Goal: Information Seeking & Learning: Learn about a topic

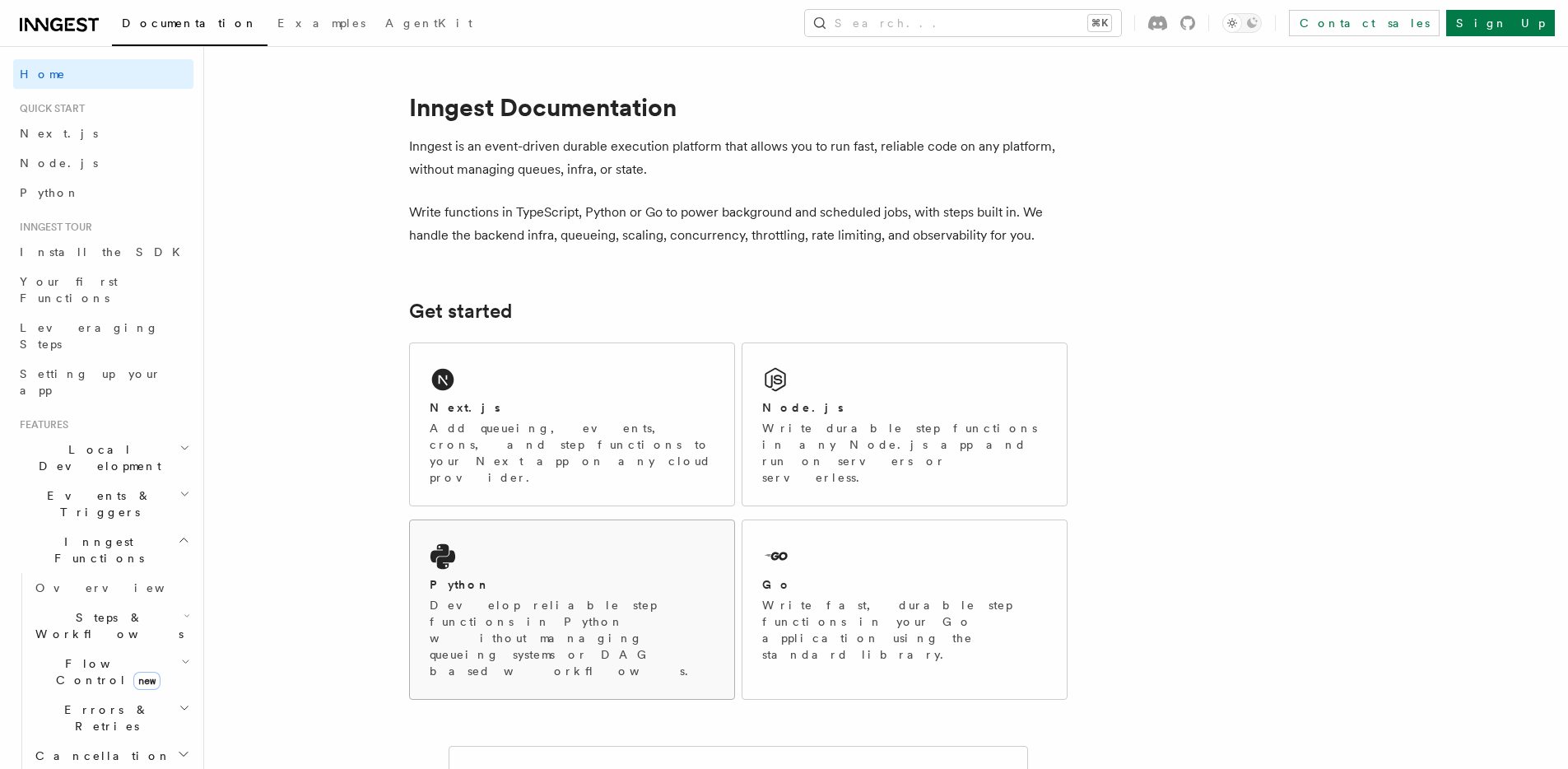
click at [516, 521] on div "Python Develop reliable step functions in Python without managing queueing syst…" at bounding box center [572, 610] width 324 height 179
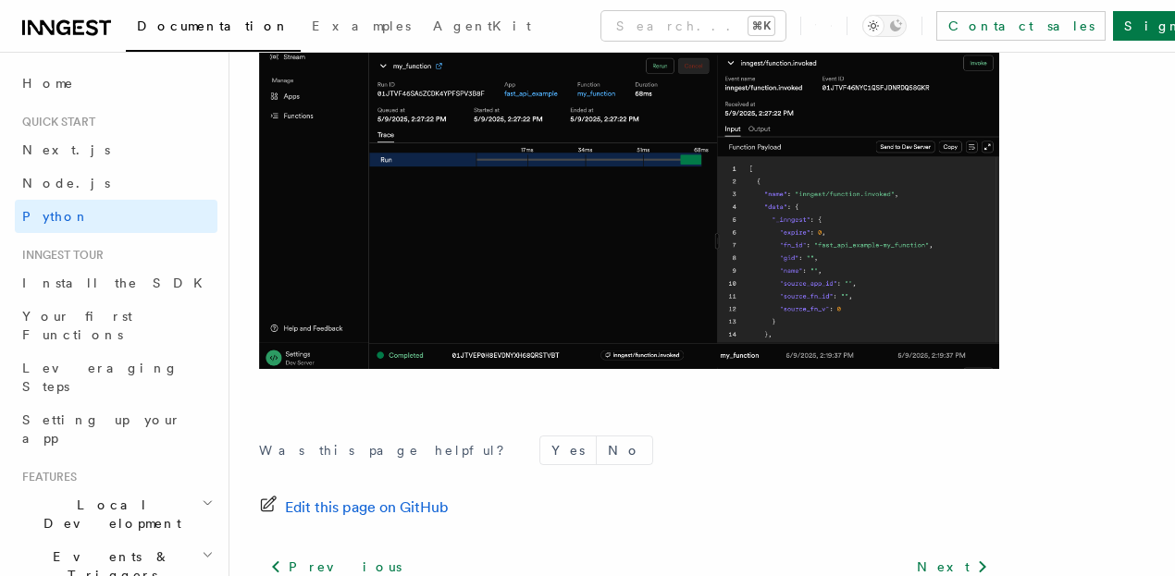
scroll to position [3994, 0]
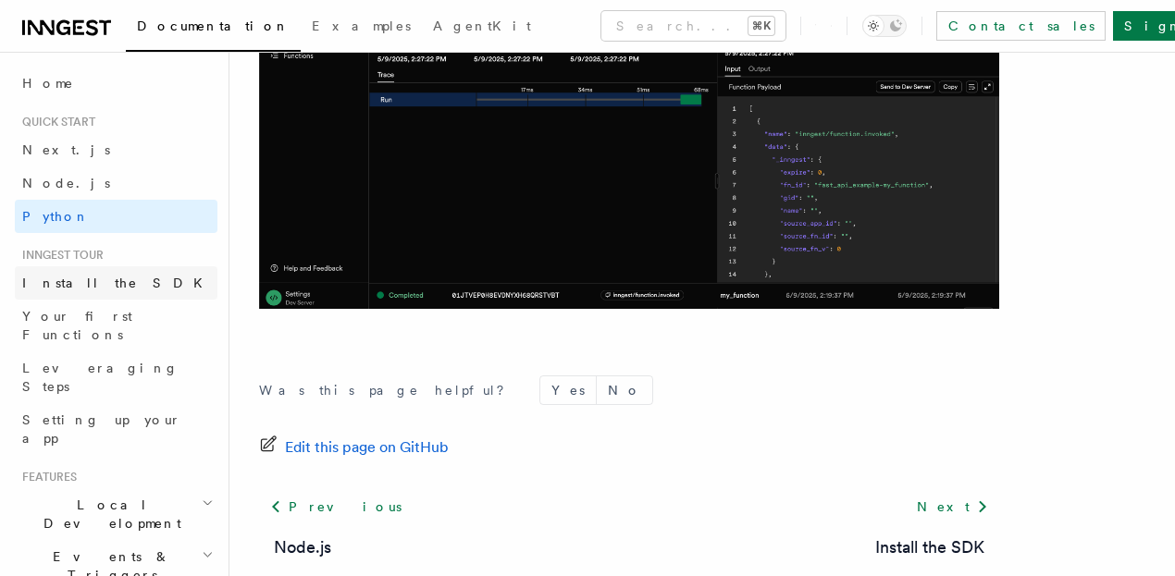
click at [145, 281] on link "Install the SDK" at bounding box center [116, 282] width 203 height 33
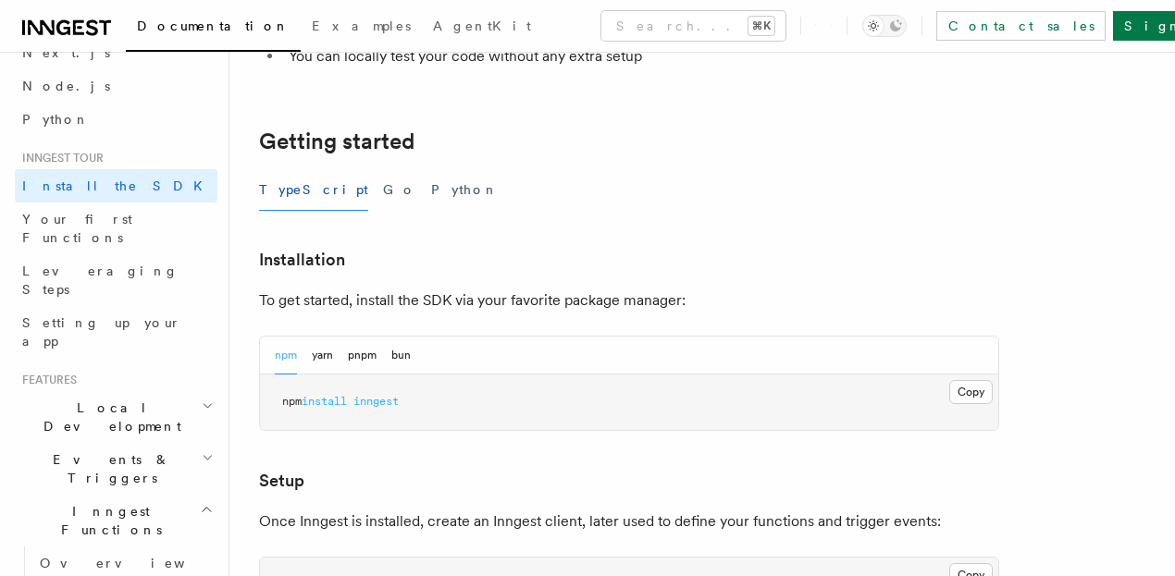
scroll to position [342, 0]
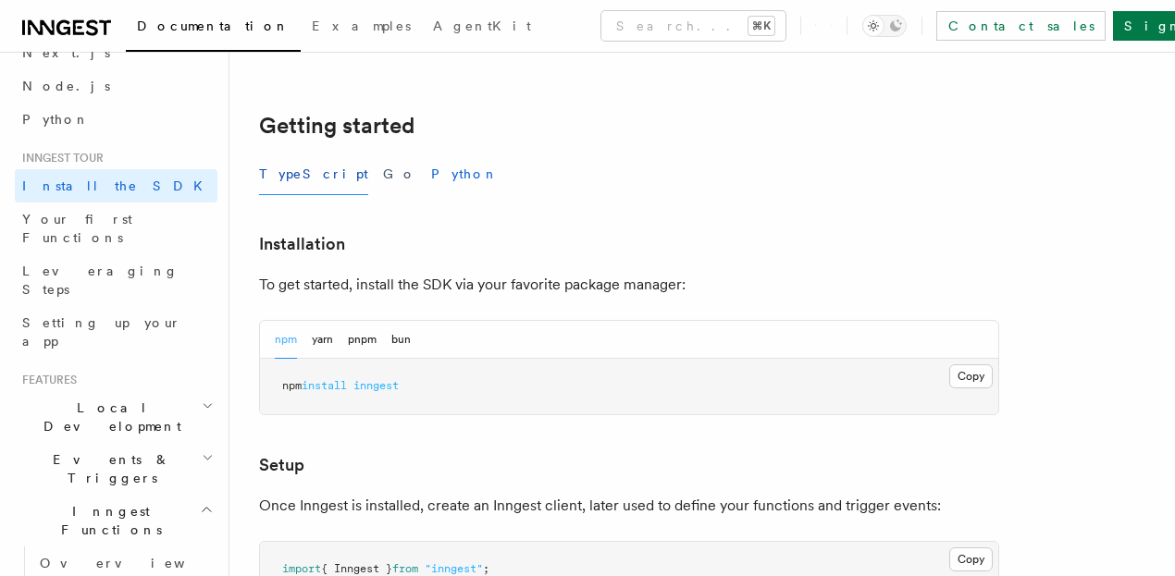
click at [431, 172] on button "Python" at bounding box center [465, 175] width 68 height 42
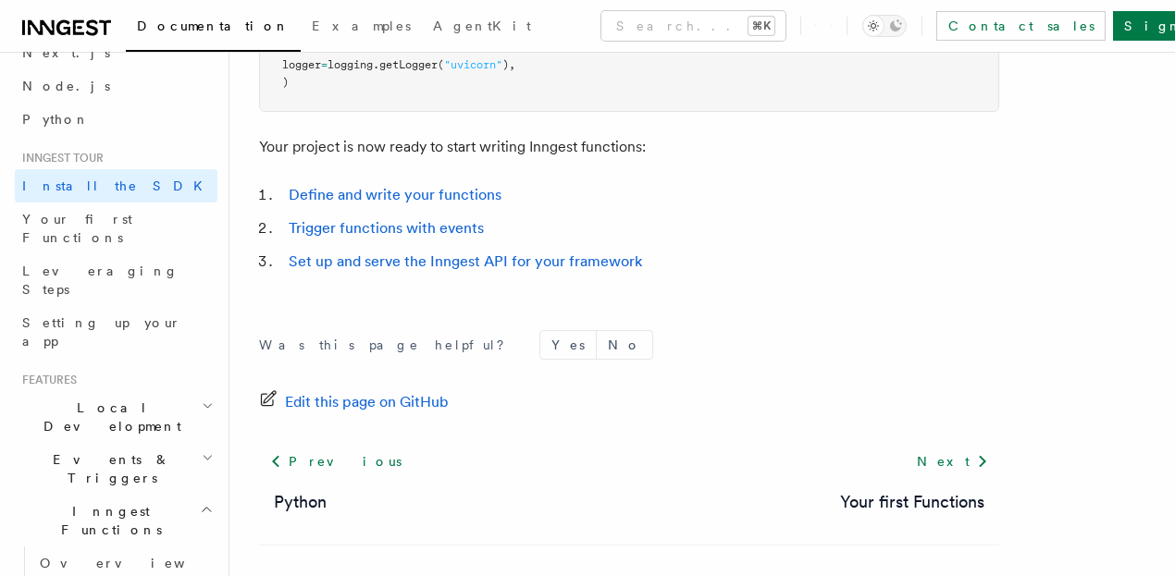
scroll to position [978, 0]
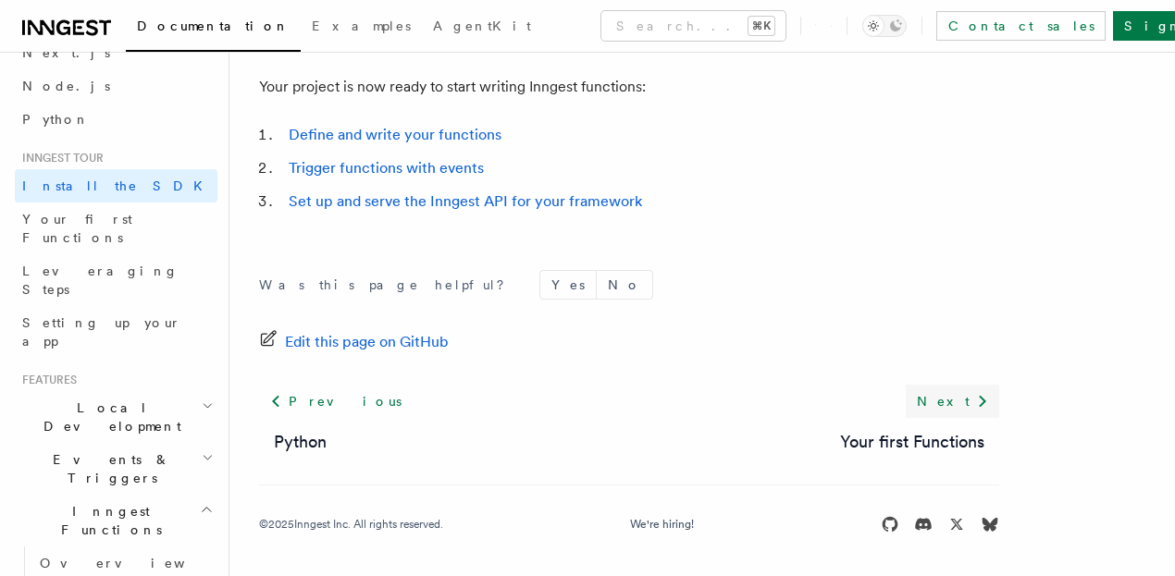
click at [906, 394] on link "Next" at bounding box center [952, 401] width 93 height 33
click at [906, 395] on link "Next" at bounding box center [952, 401] width 93 height 33
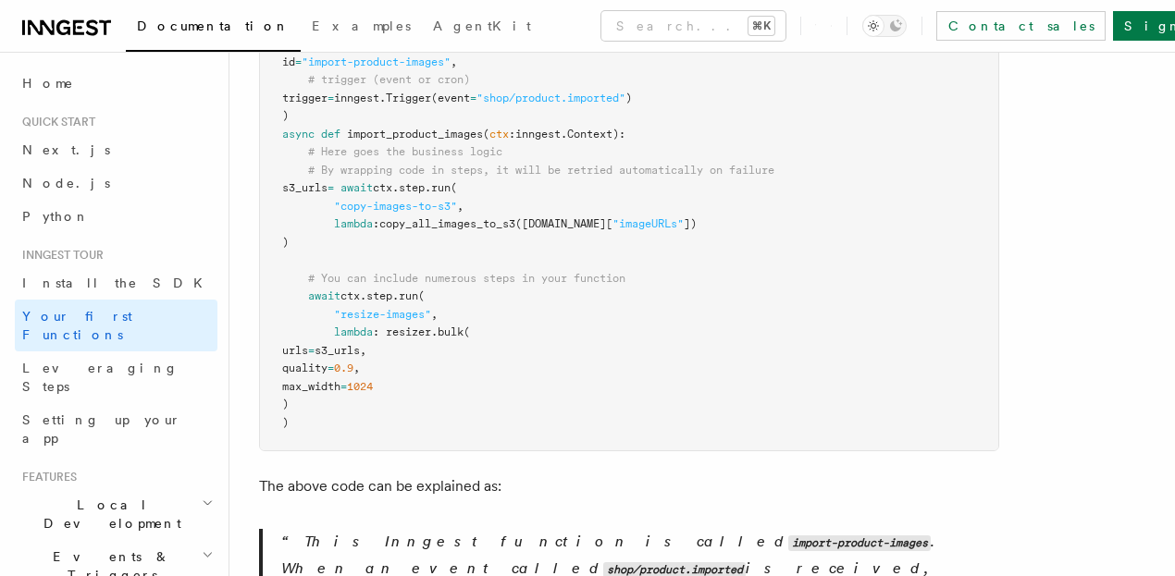
scroll to position [612, 0]
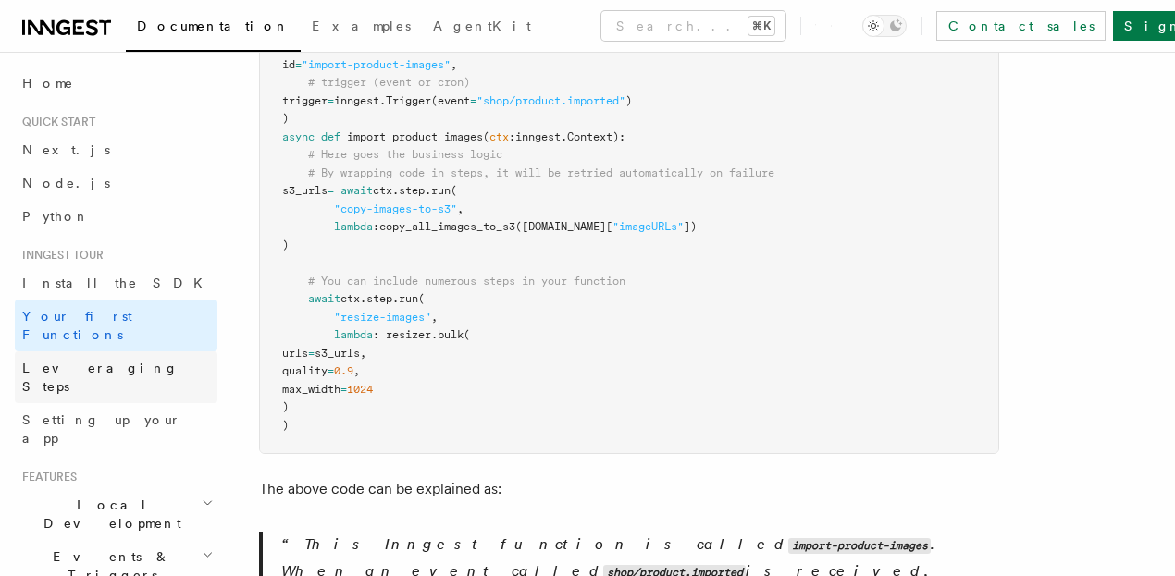
click at [132, 352] on link "Leveraging Steps" at bounding box center [116, 378] width 203 height 52
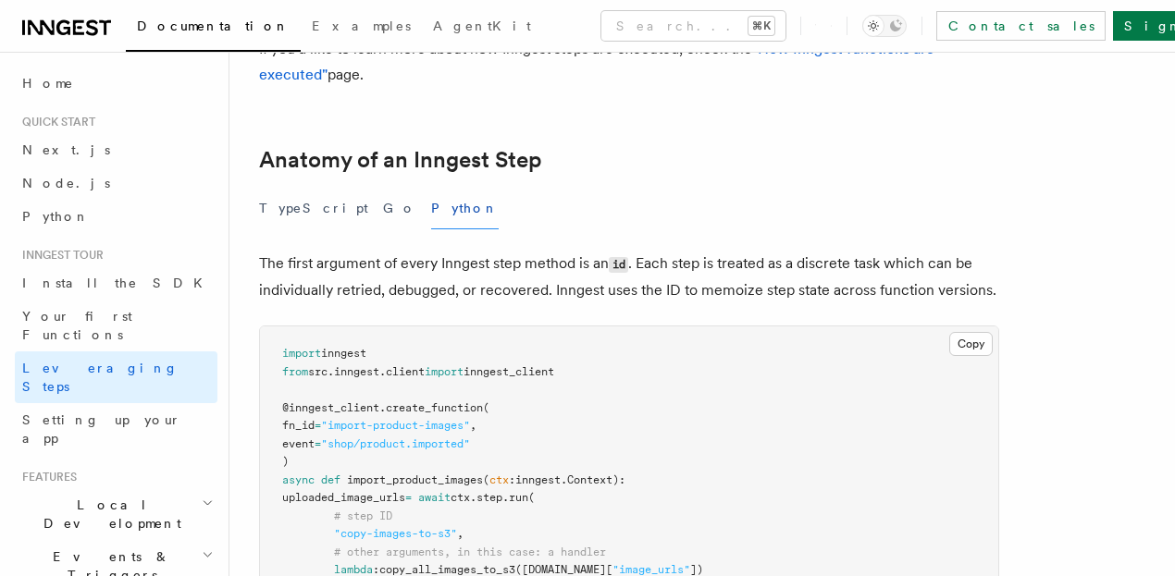
scroll to position [1103, 0]
